Goal: Information Seeking & Learning: Learn about a topic

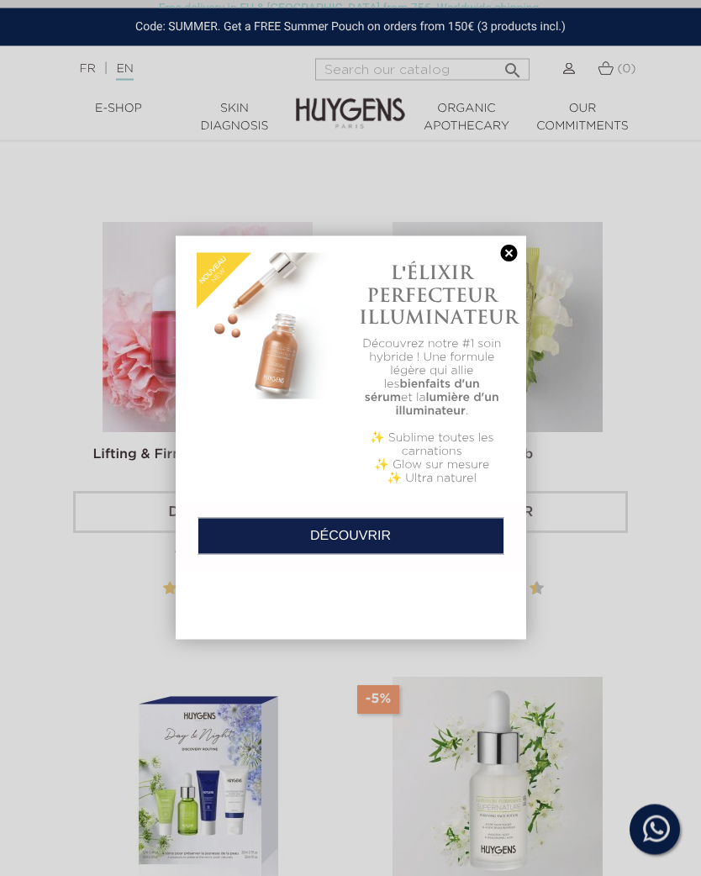
scroll to position [2014, 0]
click at [510, 251] on link at bounding box center [510, 254] width 24 height 18
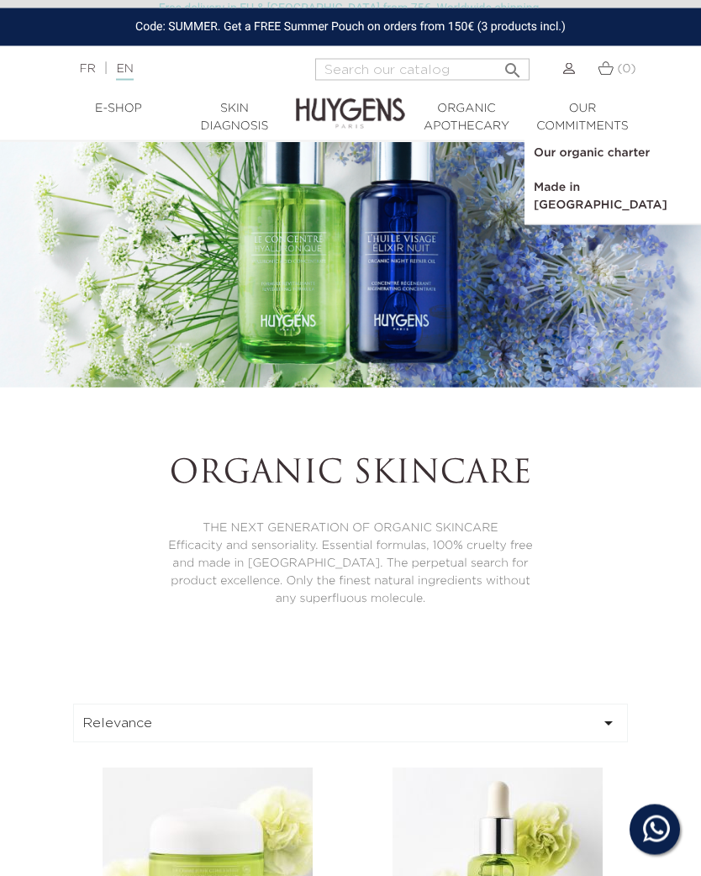
scroll to position [103, 0]
click at [594, 144] on link "Our organic charter" at bounding box center [612, 153] width 175 height 34
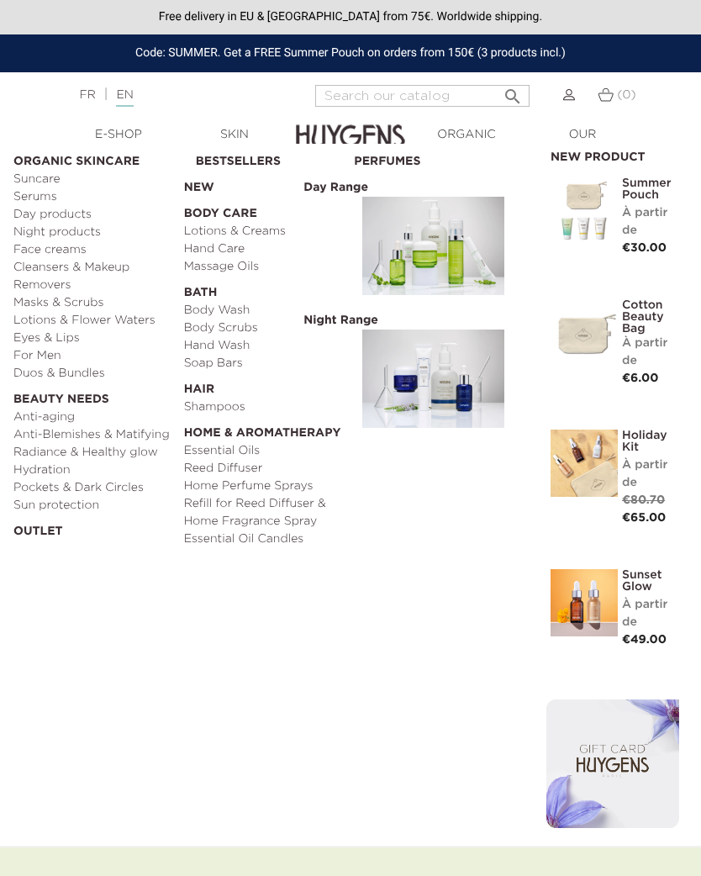
click at [470, 251] on img at bounding box center [433, 246] width 142 height 98
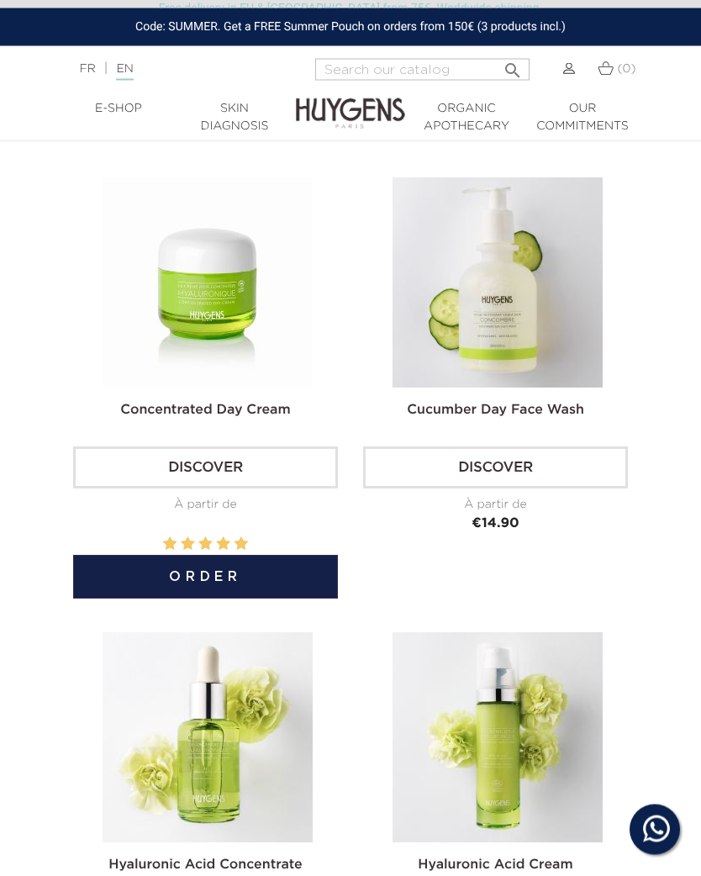
scroll to position [1130, 0]
click at [244, 470] on link "Discover" at bounding box center [205, 467] width 265 height 42
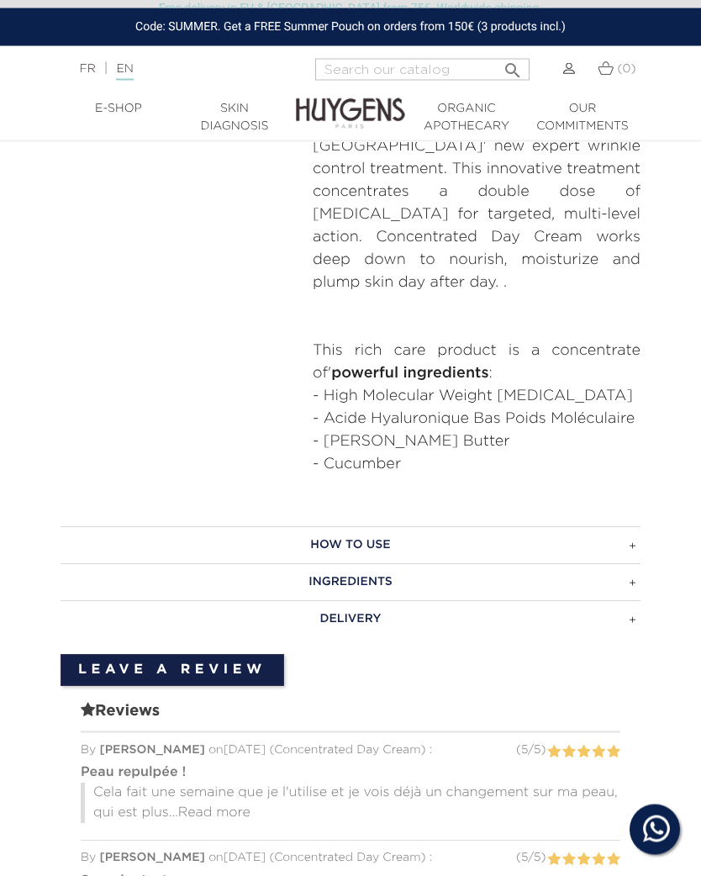
scroll to position [946, 0]
click at [640, 526] on h3 "How to use" at bounding box center [351, 544] width 580 height 37
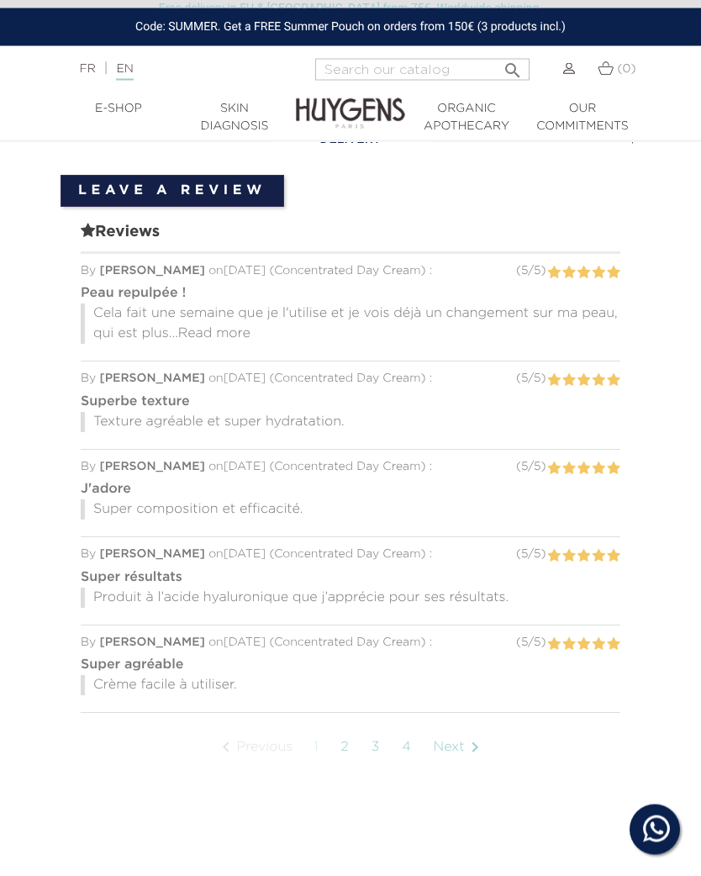
scroll to position [1522, 0]
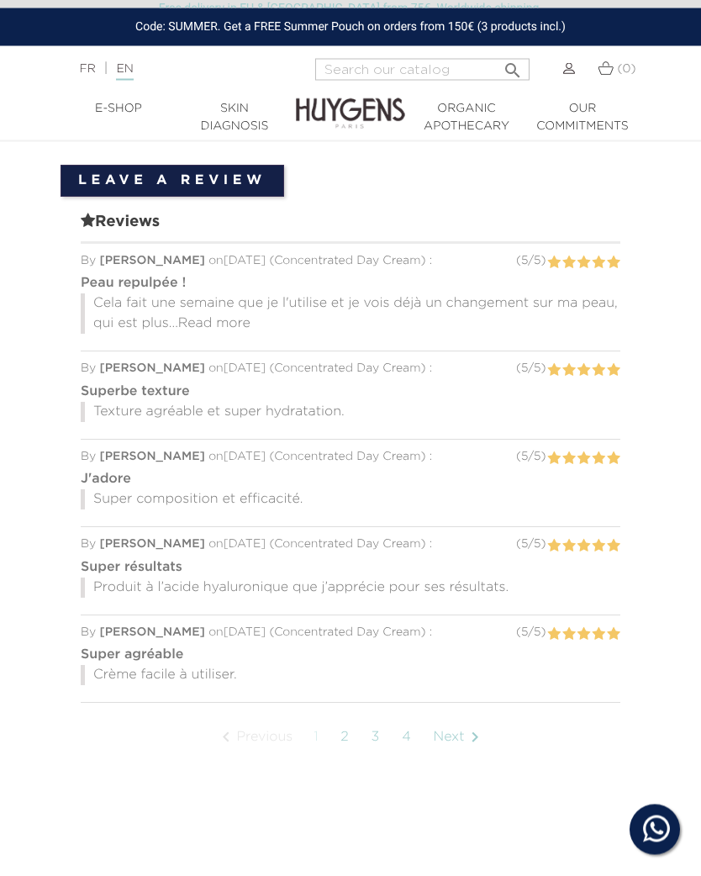
click at [480, 728] on icon "" at bounding box center [475, 738] width 20 height 20
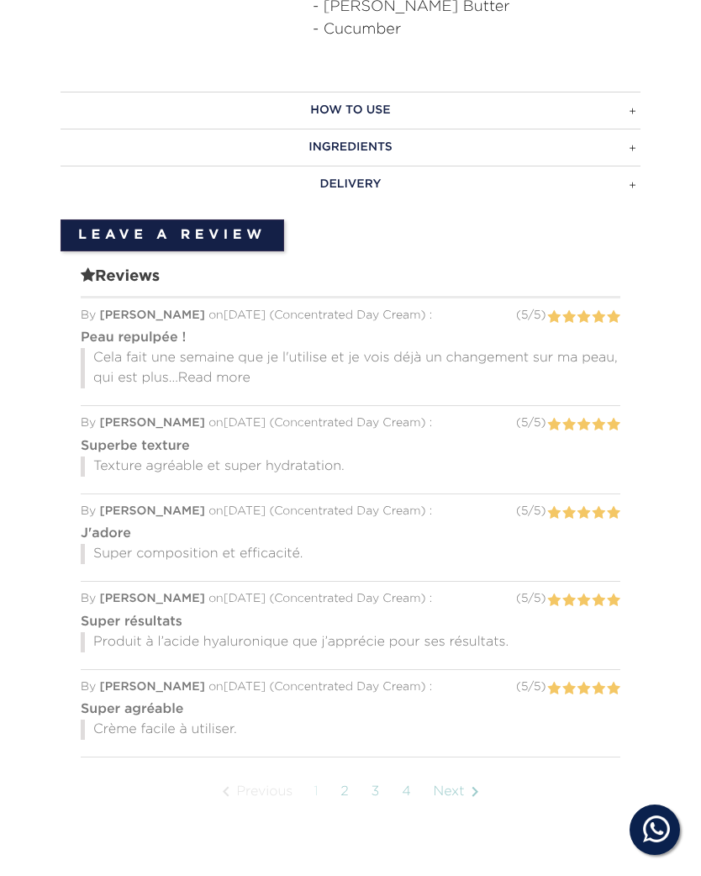
click at [635, 129] on h3 "Ingredients" at bounding box center [351, 147] width 580 height 37
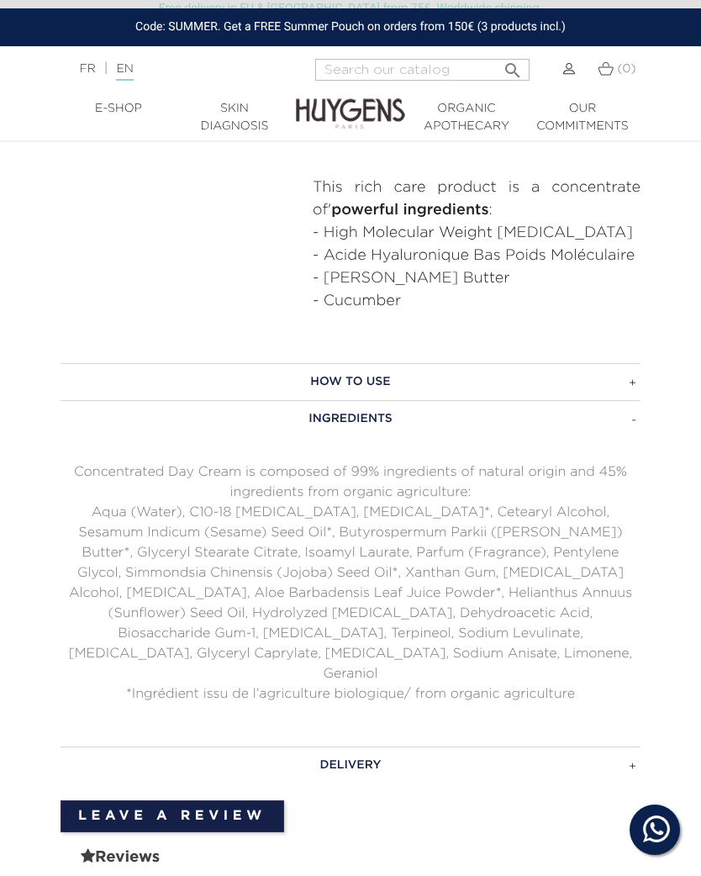
scroll to position [1106, 0]
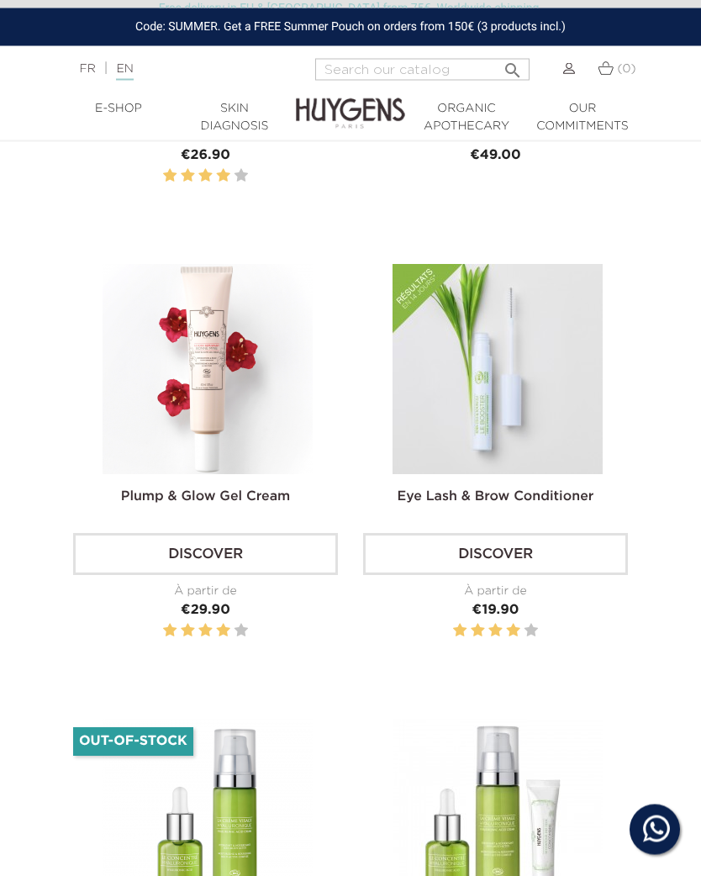
scroll to position [3773, 0]
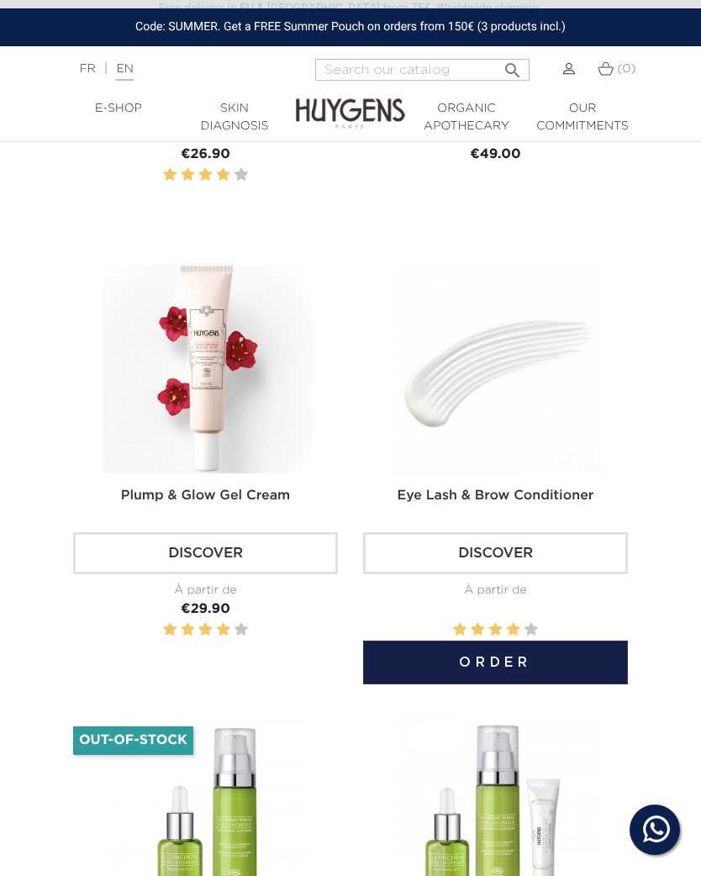
click at [516, 553] on link "Discover" at bounding box center [495, 553] width 265 height 42
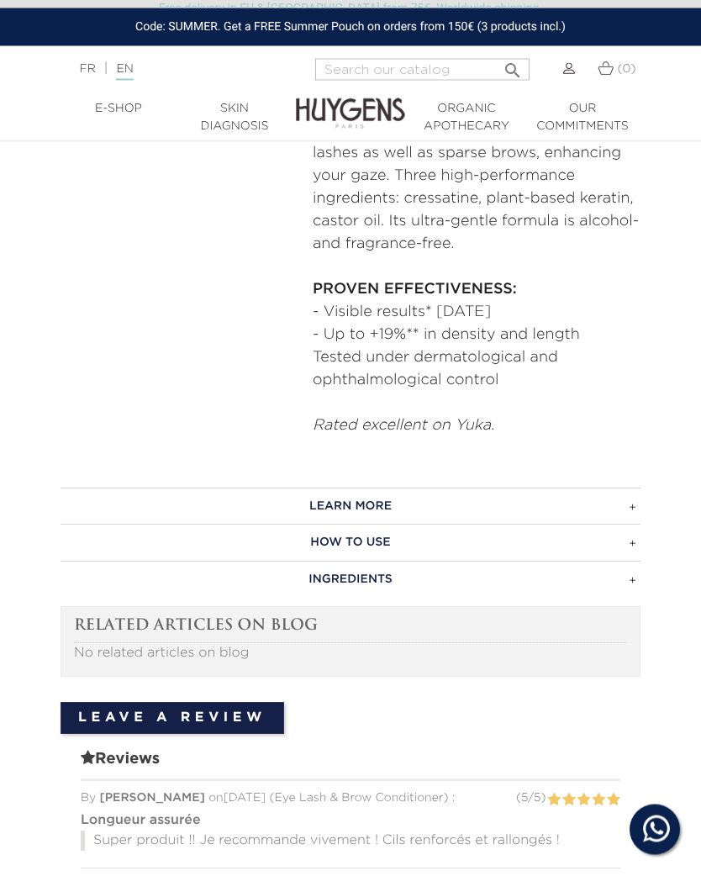
scroll to position [830, 0]
click at [636, 494] on h3 "LEARN MORE" at bounding box center [351, 506] width 580 height 37
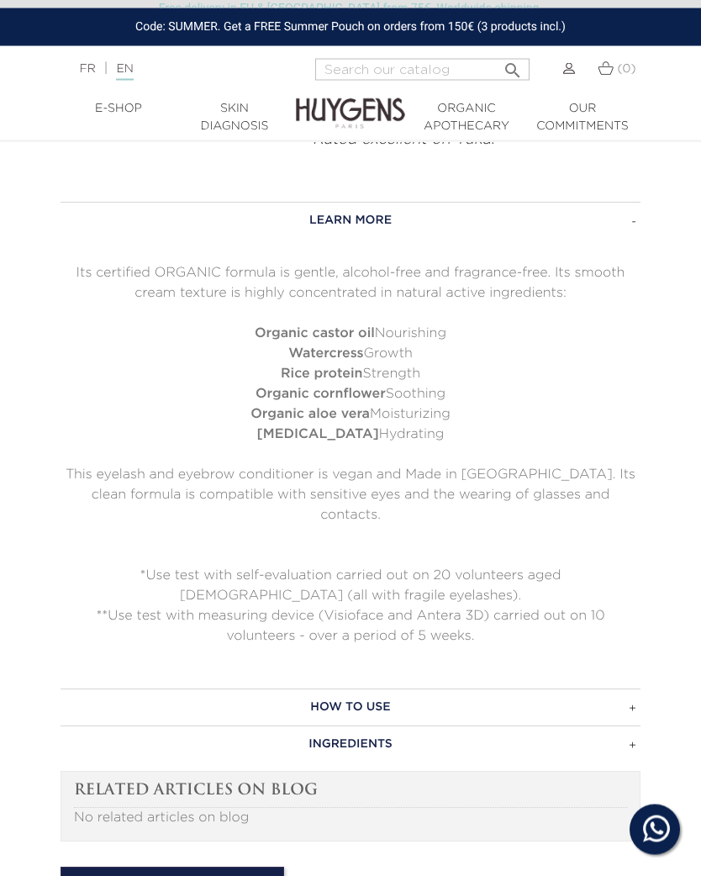
scroll to position [1117, 0]
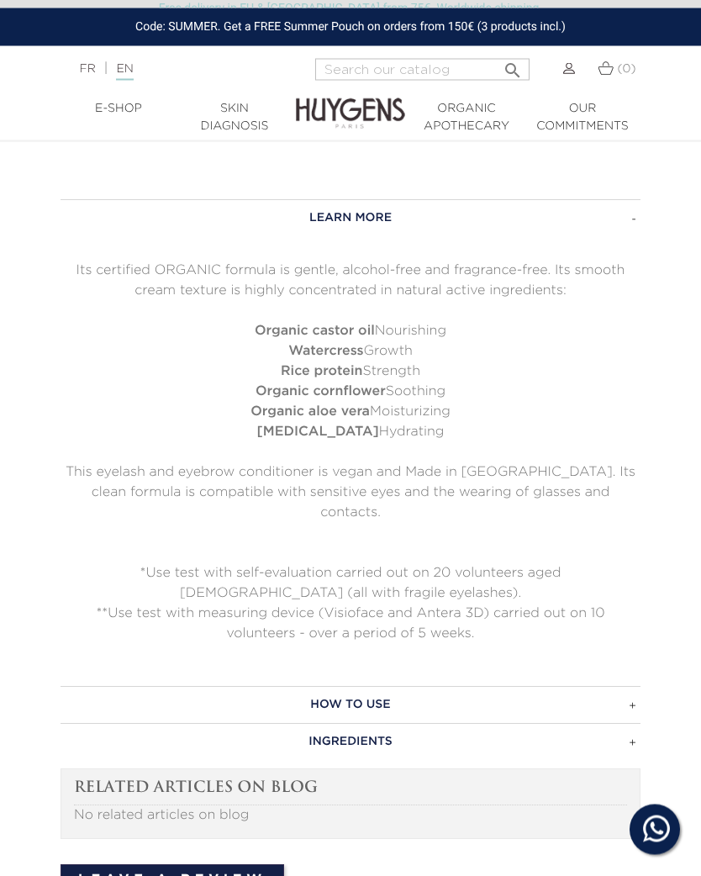
click at [638, 687] on h3 "HOW TO USE" at bounding box center [351, 705] width 580 height 37
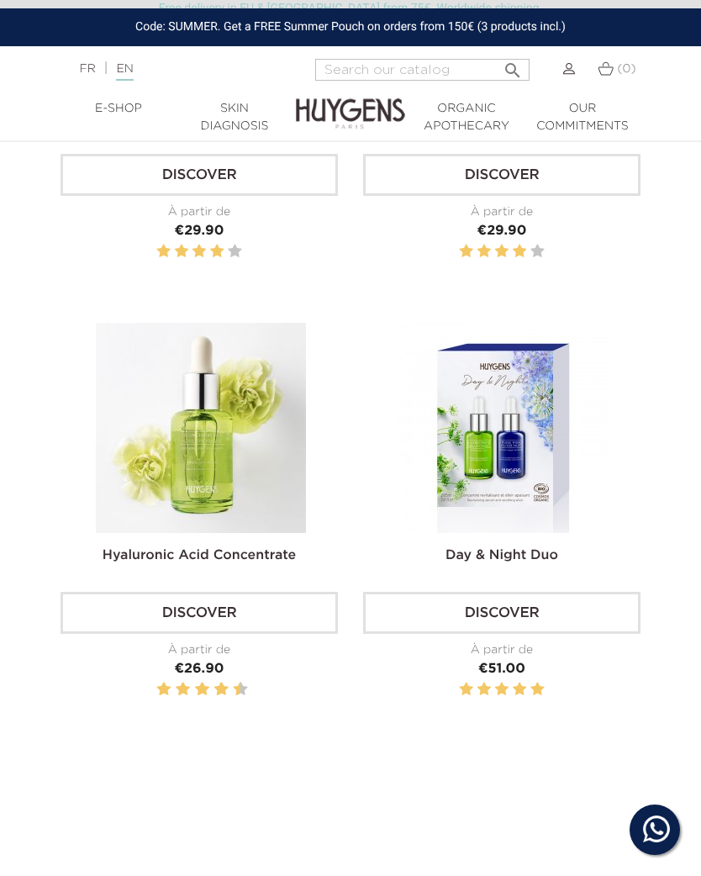
scroll to position [2686, 0]
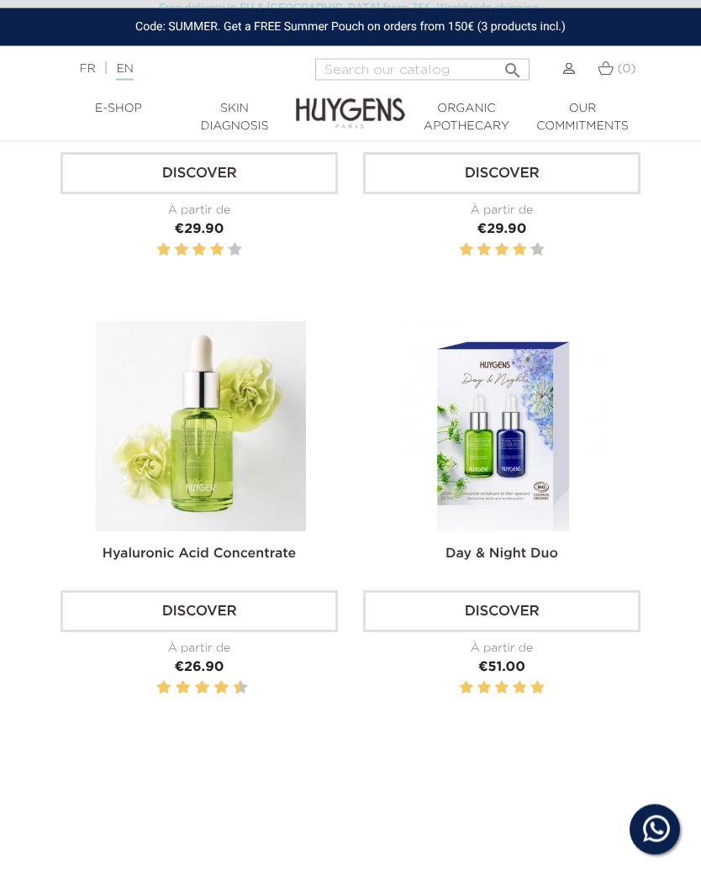
click at [195, 591] on link "Discover" at bounding box center [199, 612] width 277 height 42
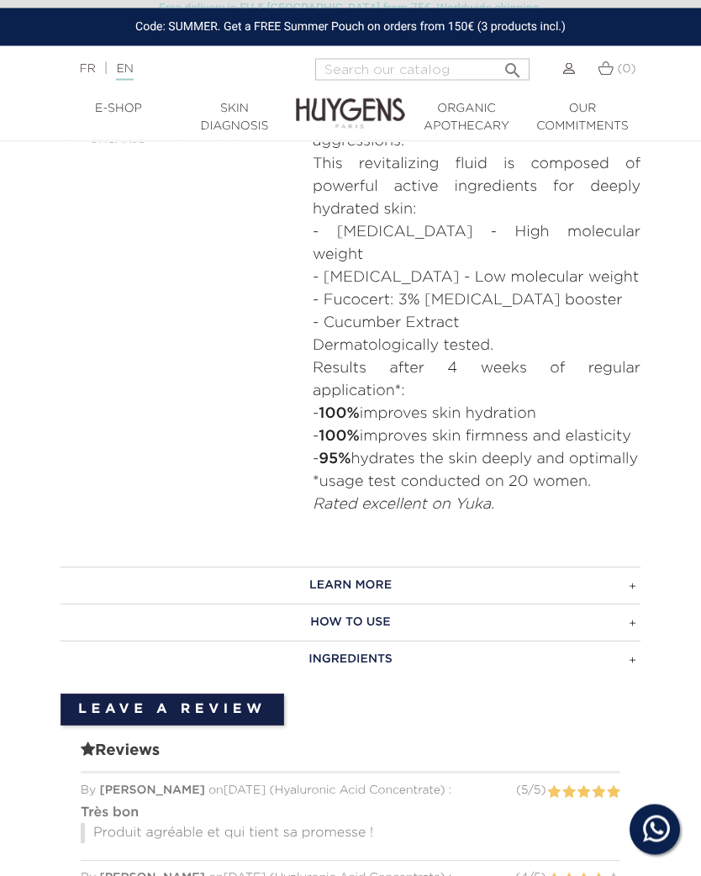
scroll to position [919, 0]
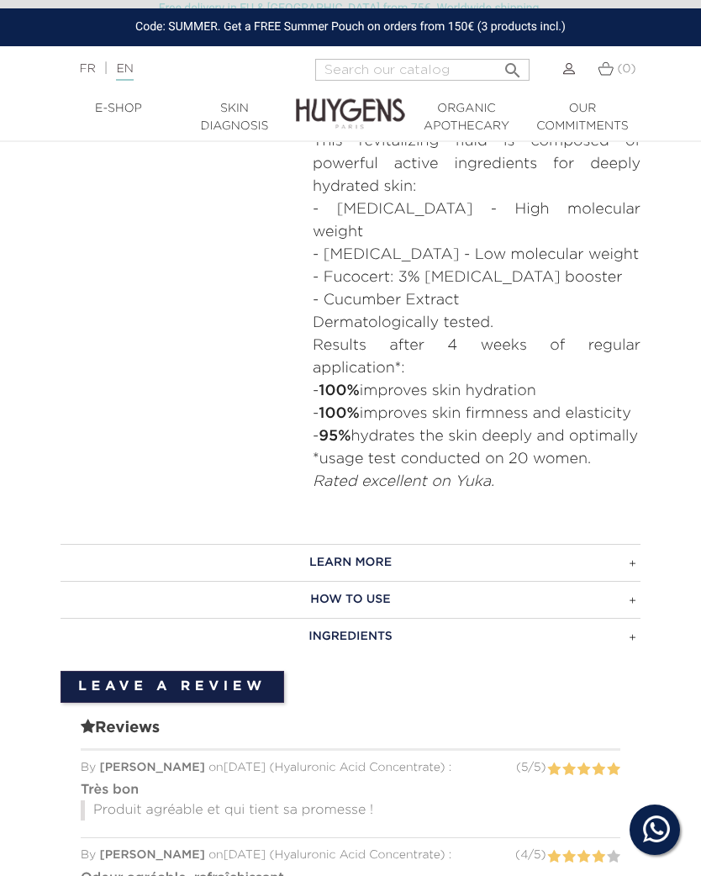
click at [631, 555] on h3 "LEARN MORE" at bounding box center [351, 562] width 580 height 37
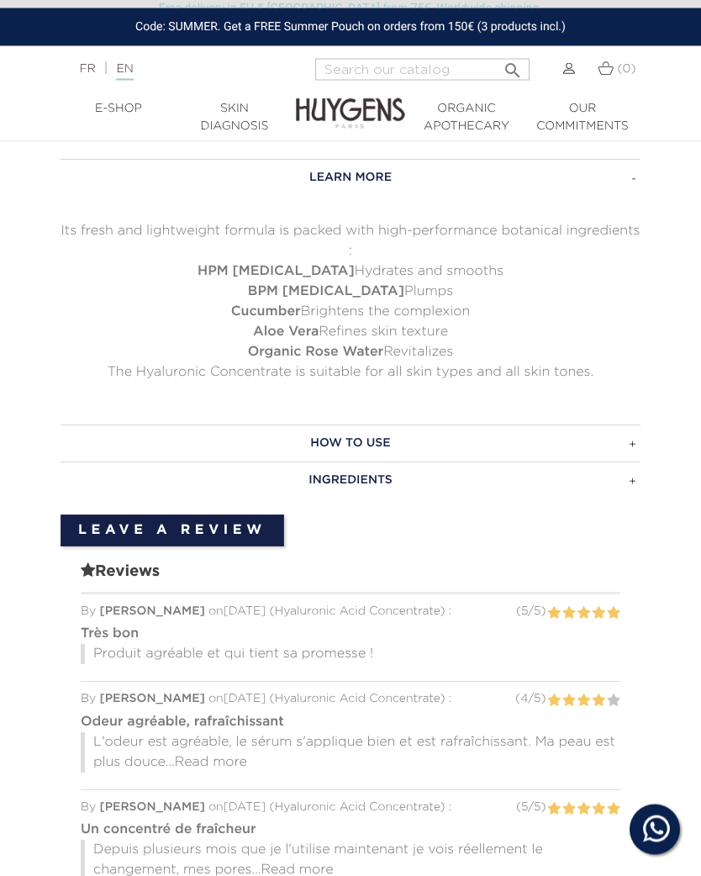
scroll to position [1304, 0]
click at [633, 432] on h3 "HOW TO USE" at bounding box center [351, 443] width 580 height 37
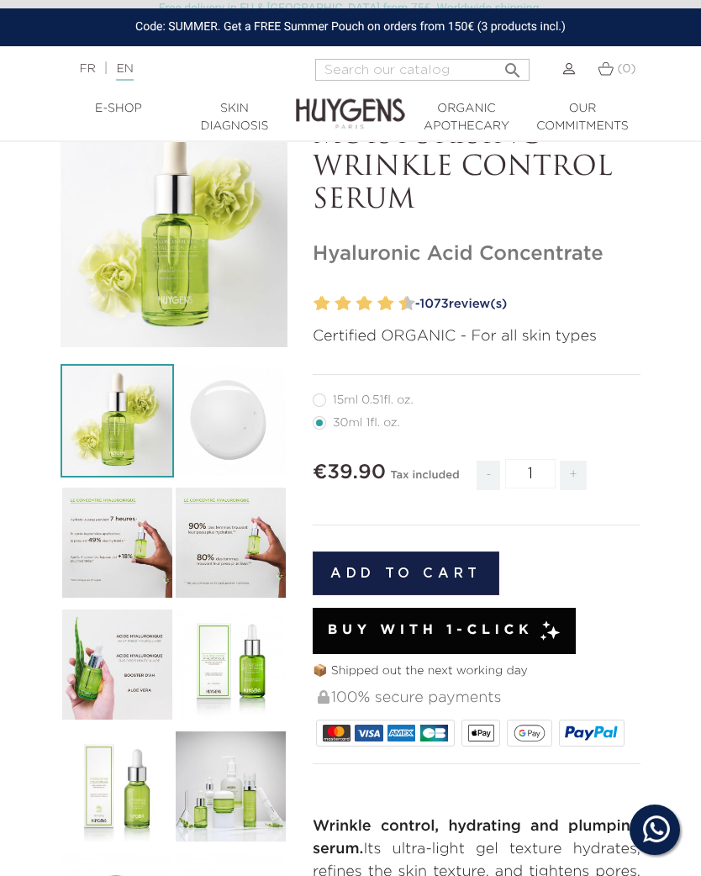
scroll to position [0, 0]
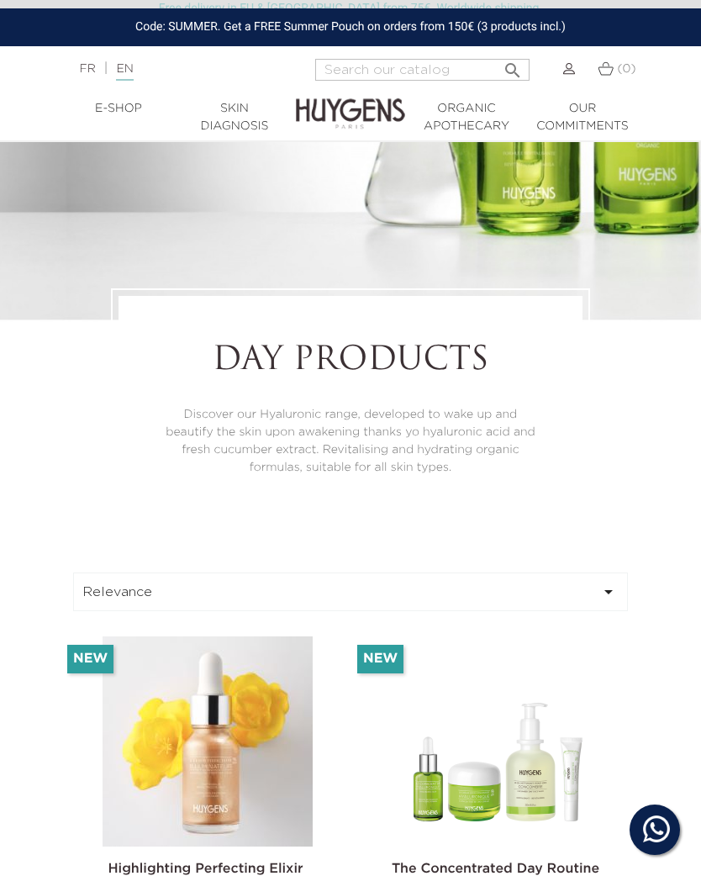
scroll to position [215, 0]
